Goal: Task Accomplishment & Management: Complete application form

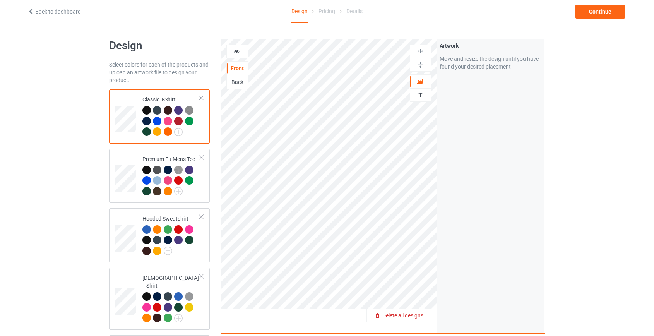
click at [423, 318] on span "Delete all designs" at bounding box center [402, 315] width 41 height 6
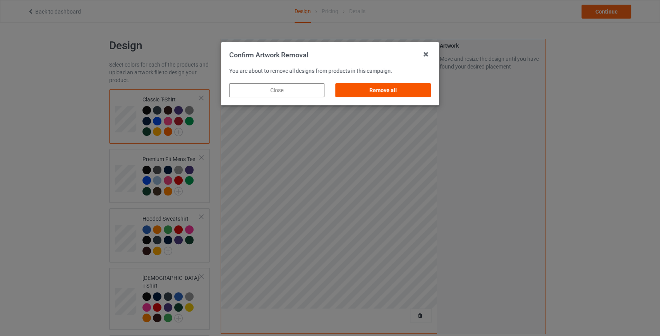
click at [392, 86] on div "Remove all" at bounding box center [383, 90] width 95 height 14
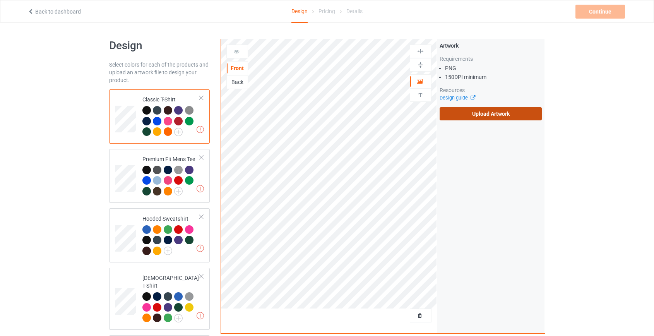
click at [496, 111] on label "Upload Artwork" at bounding box center [491, 113] width 103 height 13
click at [0, 0] on input "Upload Artwork" at bounding box center [0, 0] width 0 height 0
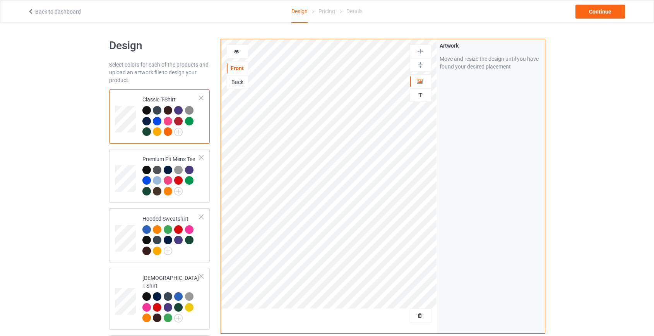
click at [240, 81] on div "Back" at bounding box center [237, 82] width 21 height 8
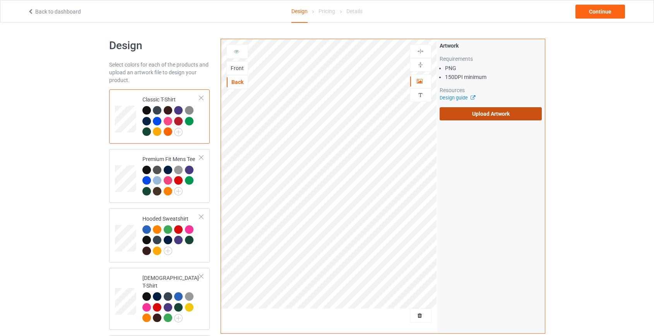
click at [505, 114] on label "Upload Artwork" at bounding box center [491, 113] width 103 height 13
click at [0, 0] on input "Upload Artwork" at bounding box center [0, 0] width 0 height 0
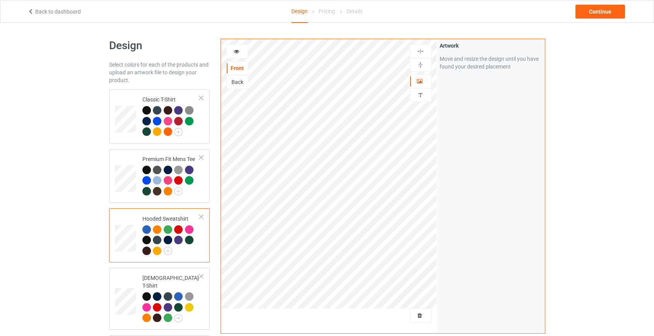
click at [146, 242] on div at bounding box center [146, 240] width 9 height 9
click at [232, 83] on div "Back" at bounding box center [237, 82] width 21 height 8
click at [236, 68] on div "Front" at bounding box center [237, 68] width 21 height 8
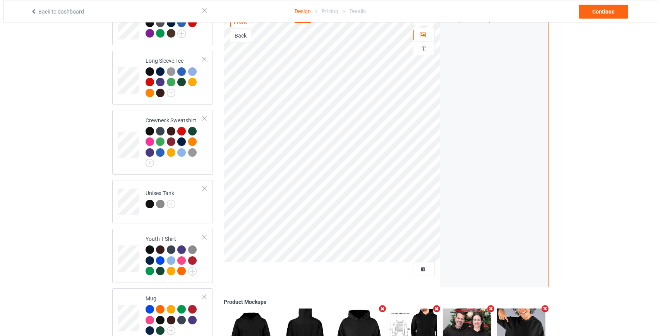
scroll to position [444, 0]
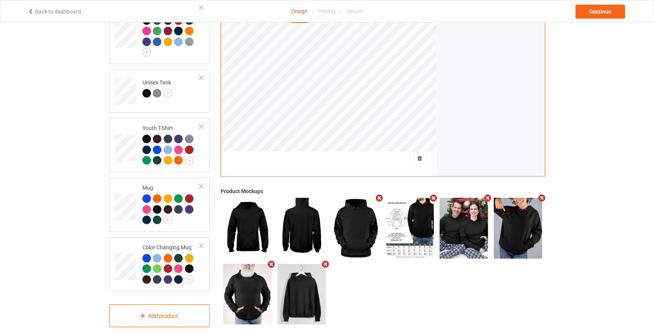
click at [325, 260] on icon "Remove mockup" at bounding box center [325, 264] width 10 height 8
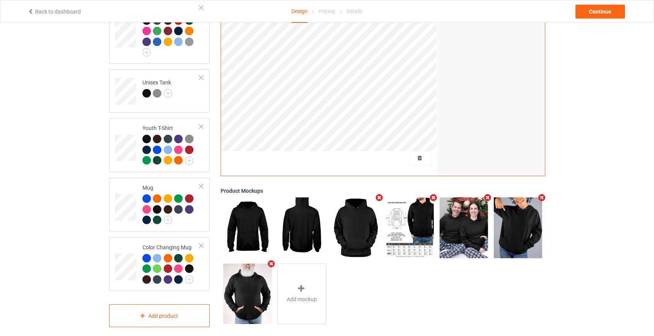
click at [272, 260] on icon "Remove mockup" at bounding box center [272, 264] width 10 height 8
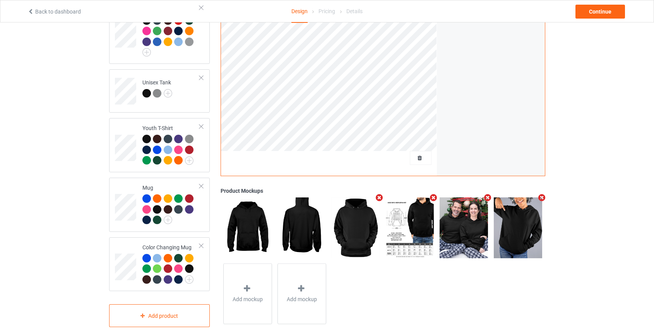
click at [484, 194] on icon "Remove mockup" at bounding box center [488, 198] width 10 height 8
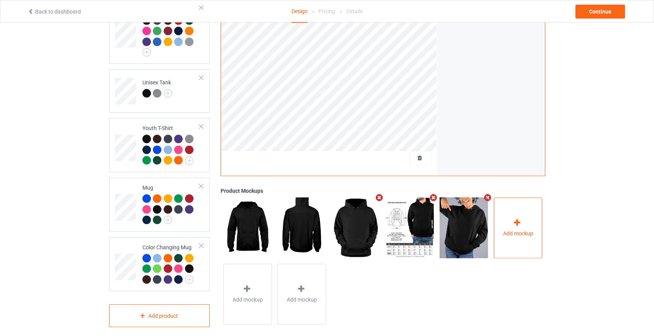
click at [520, 219] on div at bounding box center [517, 223] width 11 height 11
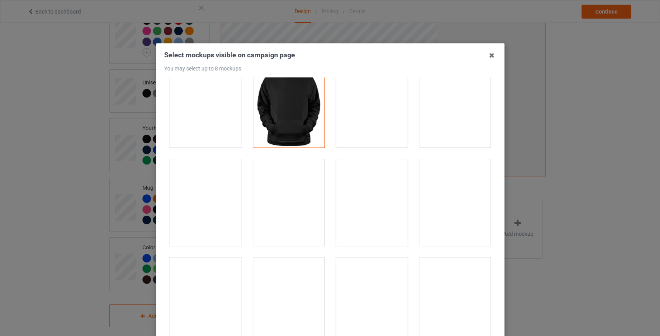
scroll to position [844, 0]
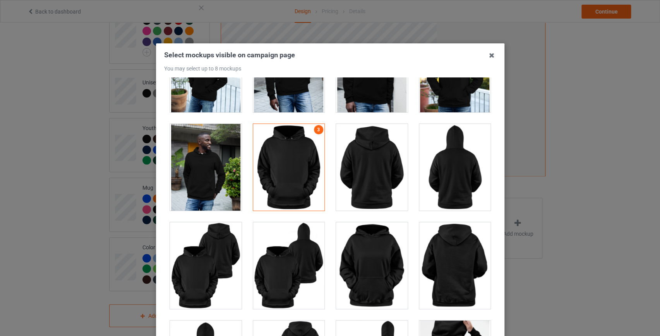
click at [375, 165] on div at bounding box center [372, 167] width 72 height 87
click at [377, 166] on div at bounding box center [372, 167] width 72 height 87
click at [438, 171] on div at bounding box center [455, 167] width 72 height 87
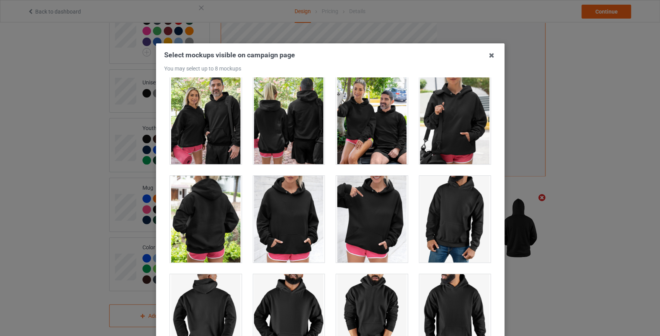
scroll to position [6297, 0]
click at [200, 217] on div at bounding box center [206, 218] width 72 height 87
click at [440, 118] on div at bounding box center [455, 120] width 72 height 87
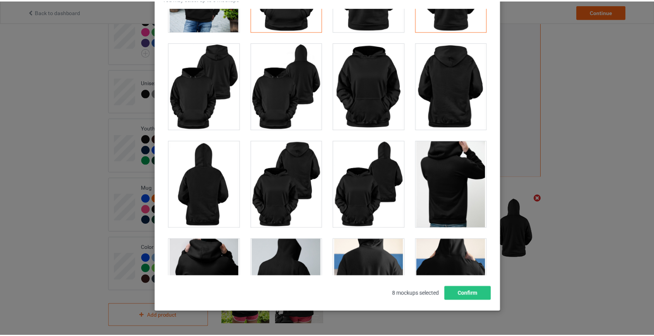
scroll to position [1055, 0]
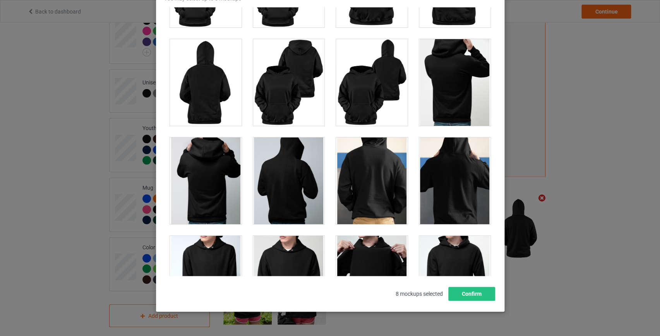
click at [349, 74] on div at bounding box center [372, 82] width 72 height 87
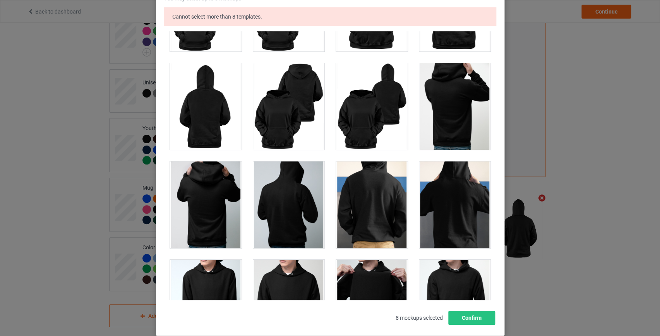
click at [387, 123] on div at bounding box center [372, 106] width 72 height 87
click at [471, 322] on button "Confirm" at bounding box center [471, 318] width 47 height 14
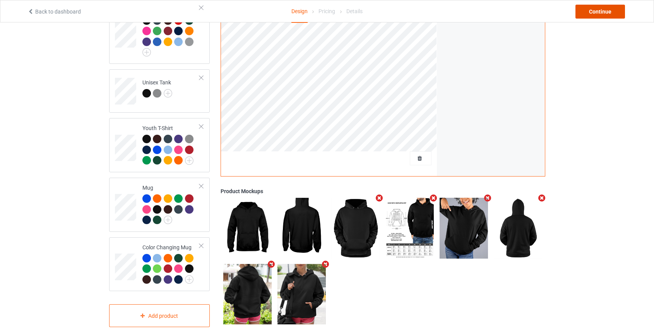
click at [596, 16] on div "Continue" at bounding box center [600, 12] width 50 height 14
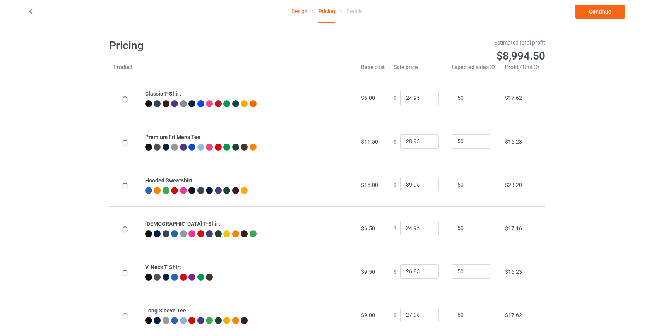
type input "26.95"
type input "32.95"
type input "46.95"
type input "26.95"
type input "30.95"
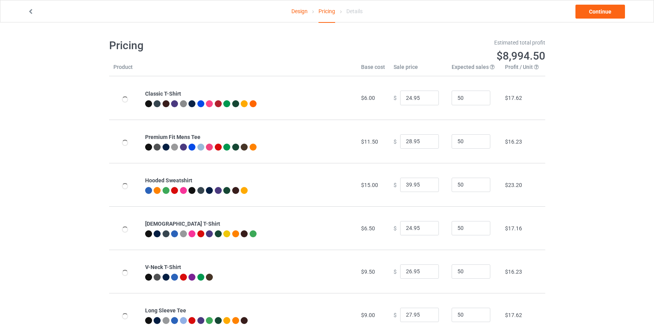
type input "31.95"
type input "39.95"
type input "28.95"
type input "26.95"
click at [408, 184] on input "46.95" at bounding box center [419, 185] width 39 height 15
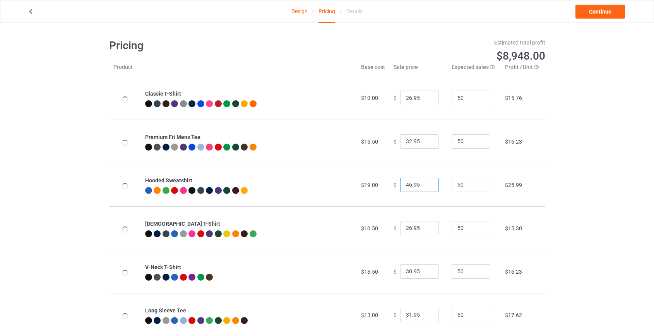
drag, startPoint x: 408, startPoint y: 184, endPoint x: 377, endPoint y: 185, distance: 31.0
click at [377, 185] on tr "Hooded Sweatshirt $19.00 $ 46.95 50 $25.99" at bounding box center [327, 184] width 436 height 43
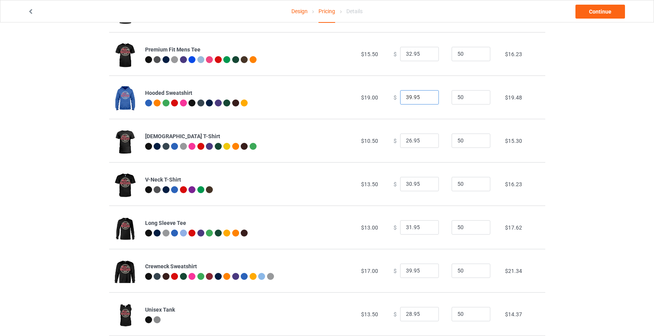
scroll to position [105, 0]
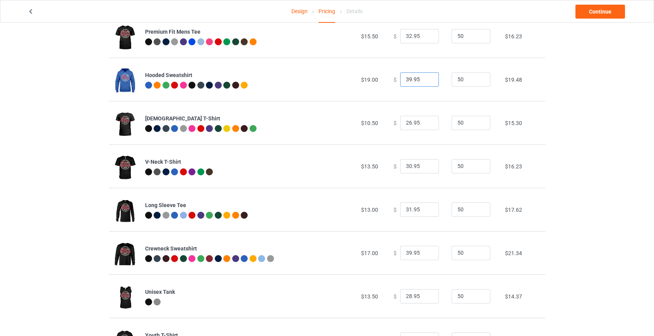
type input "39.95"
click at [405, 250] on input "39.95" at bounding box center [419, 253] width 39 height 15
click at [406, 252] on input "39.95" at bounding box center [419, 253] width 39 height 15
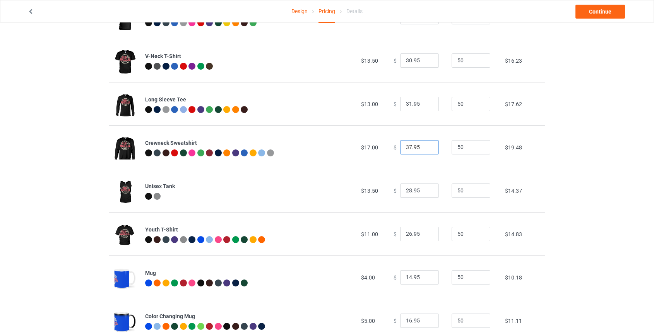
scroll to position [233, 0]
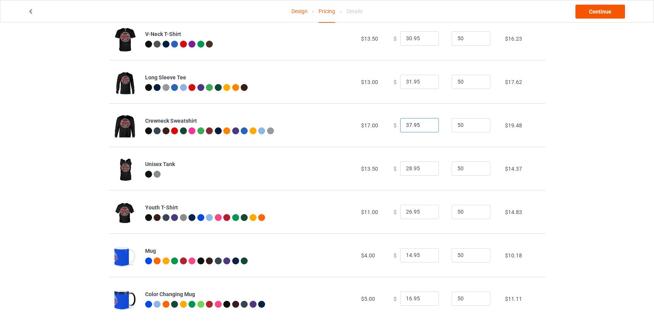
type input "37.95"
click at [598, 10] on link "Continue" at bounding box center [600, 12] width 50 height 14
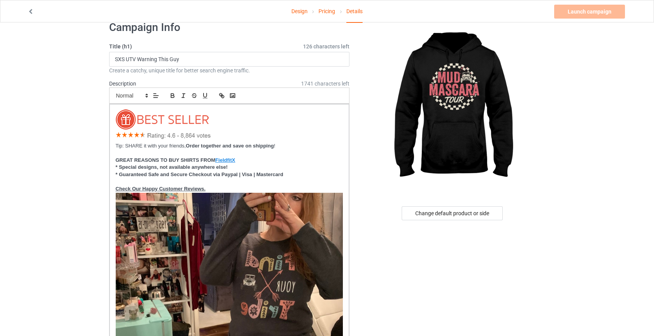
scroll to position [35, 0]
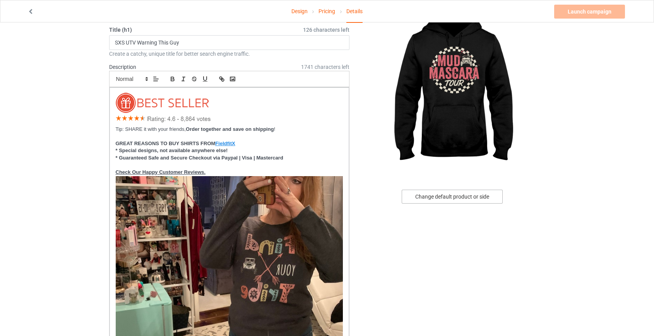
click at [456, 190] on div "Change default product or side" at bounding box center [452, 197] width 101 height 14
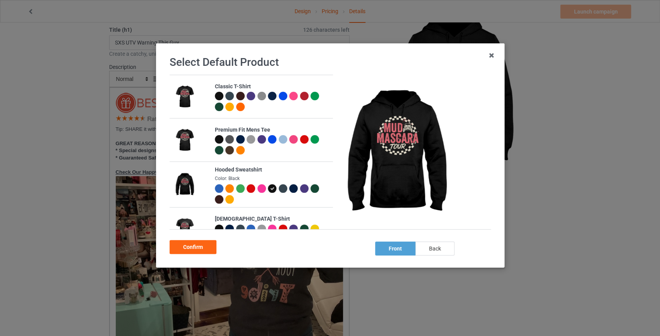
click at [440, 247] on div "back" at bounding box center [434, 248] width 39 height 14
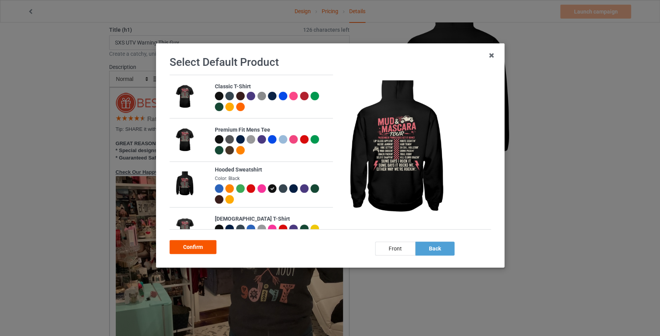
click at [197, 248] on div "Confirm" at bounding box center [193, 247] width 47 height 14
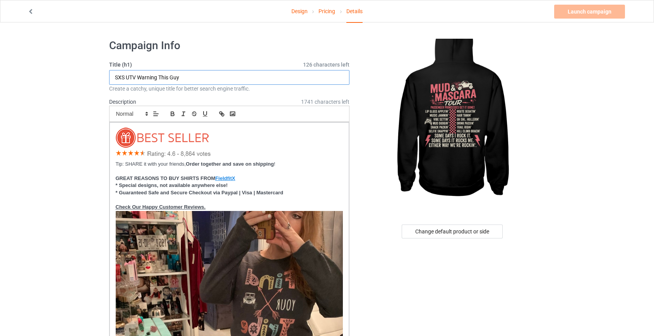
drag, startPoint x: 201, startPoint y: 74, endPoint x: 48, endPoint y: 86, distance: 154.1
click at [172, 73] on input "SXS UTV Warning This Guy" at bounding box center [229, 77] width 241 height 15
click at [188, 79] on input "SXS UTV Warning This Guy" at bounding box center [229, 77] width 241 height 15
drag, startPoint x: 193, startPoint y: 77, endPoint x: 137, endPoint y: 77, distance: 55.7
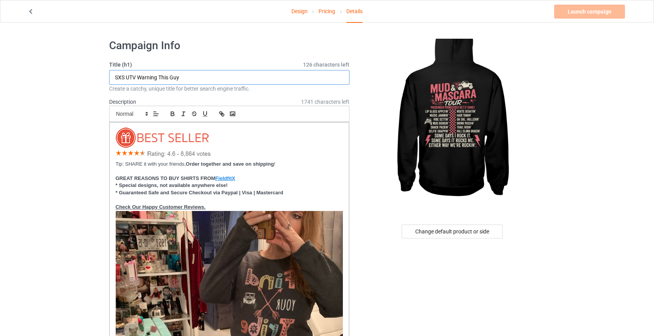
click at [137, 77] on input "SXS UTV Warning This Guy" at bounding box center [229, 77] width 241 height 15
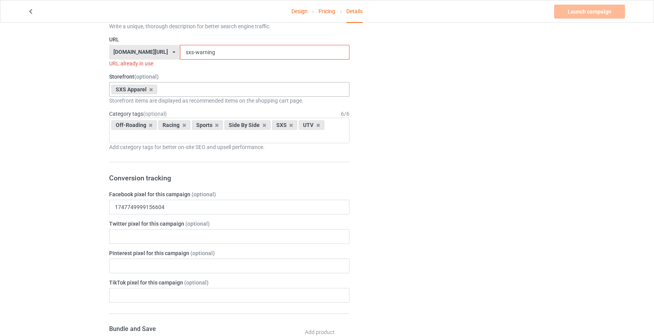
scroll to position [809, 0]
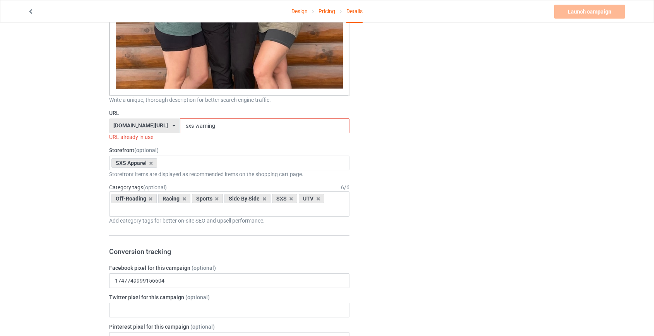
type input "SXS UTV Mud And Mascara Tour"
click at [184, 128] on input "sxs-warning" at bounding box center [265, 125] width 170 height 15
click at [183, 127] on input "sxs-warning" at bounding box center [265, 125] width 170 height 15
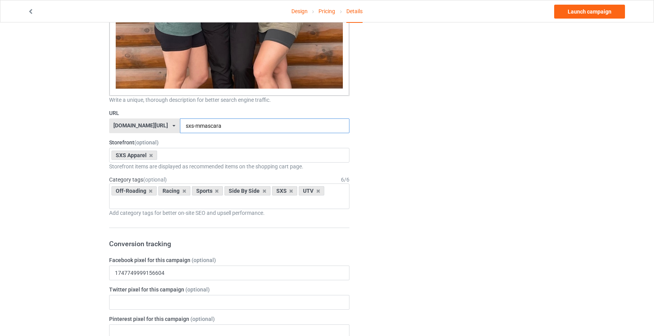
click at [180, 123] on input "sxs-mmascara" at bounding box center [265, 125] width 170 height 15
type input "sxs-mascara"
click at [595, 10] on link "Launch campaign" at bounding box center [589, 12] width 71 height 14
